Goal: Transaction & Acquisition: Subscribe to service/newsletter

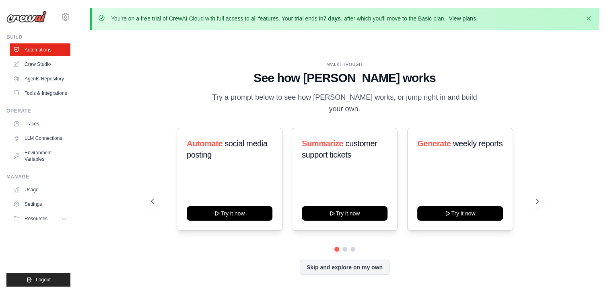
click at [470, 20] on link "View plans" at bounding box center [462, 18] width 27 height 6
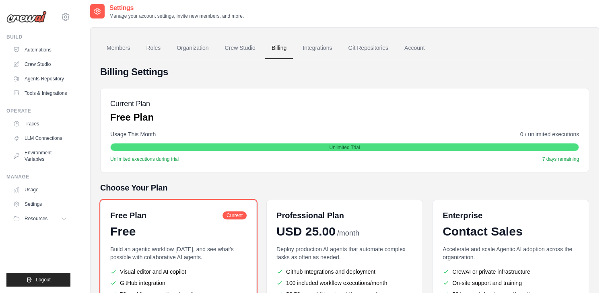
scroll to position [128, 0]
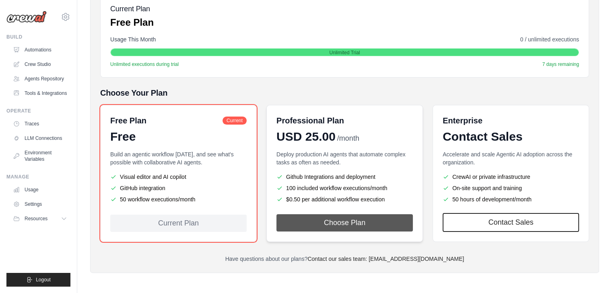
click at [291, 223] on button "Choose Plan" at bounding box center [344, 222] width 136 height 17
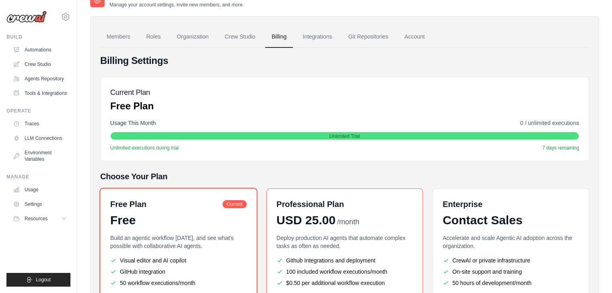
scroll to position [0, 0]
